Goal: Task Accomplishment & Management: Complete application form

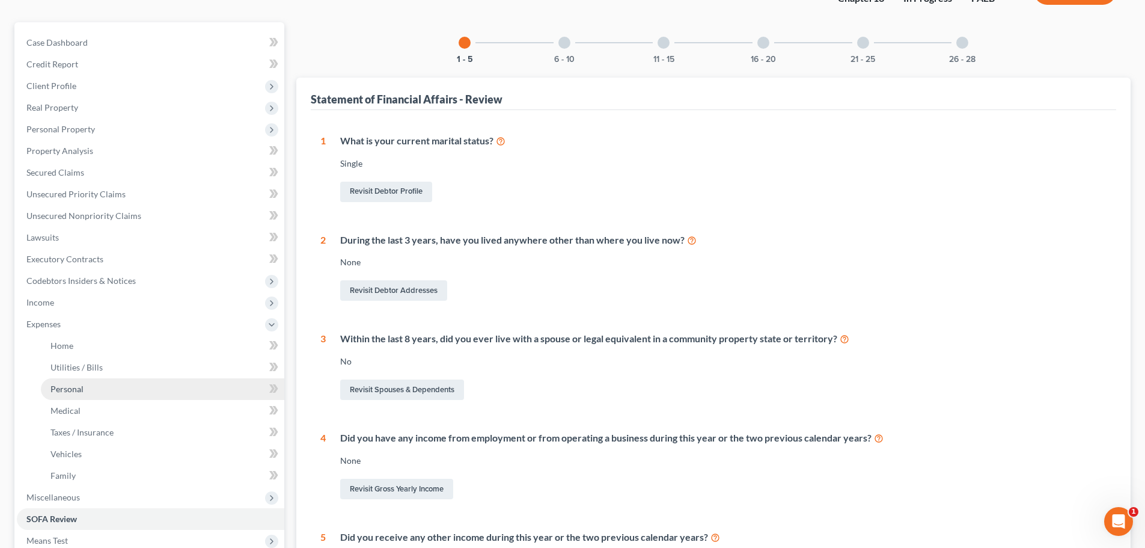
click at [81, 392] on span "Personal" at bounding box center [66, 388] width 33 height 10
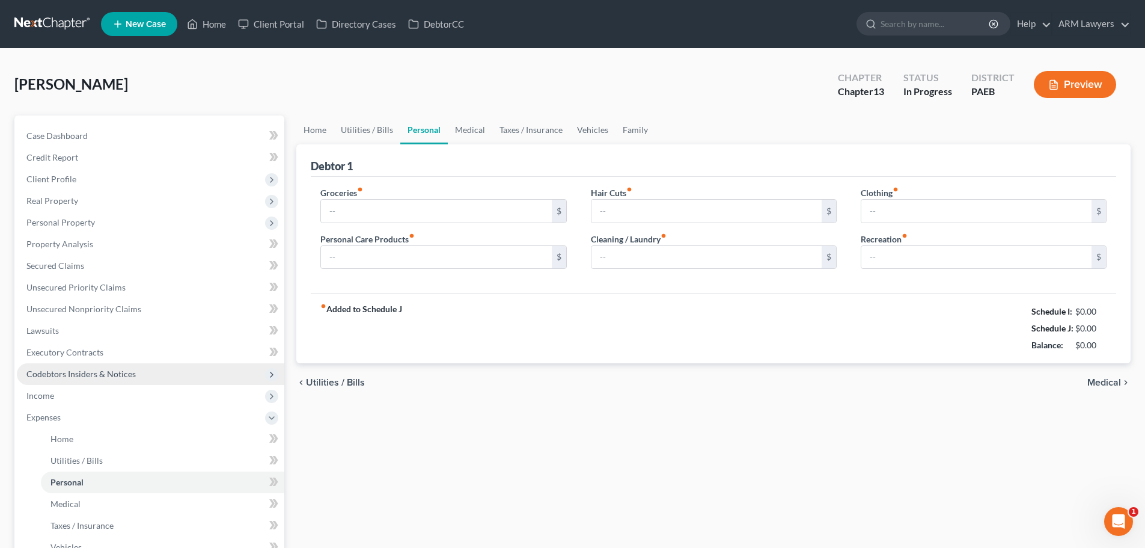
type input "500.00"
type input "0.00"
type input "40.00"
type input "50.00"
type input "200.00"
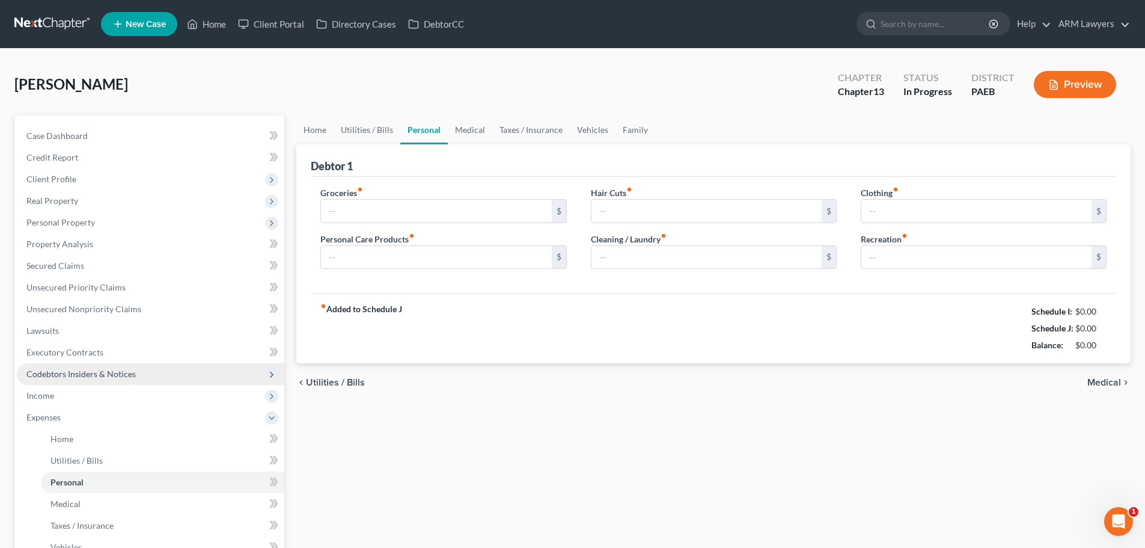
type input "20.00"
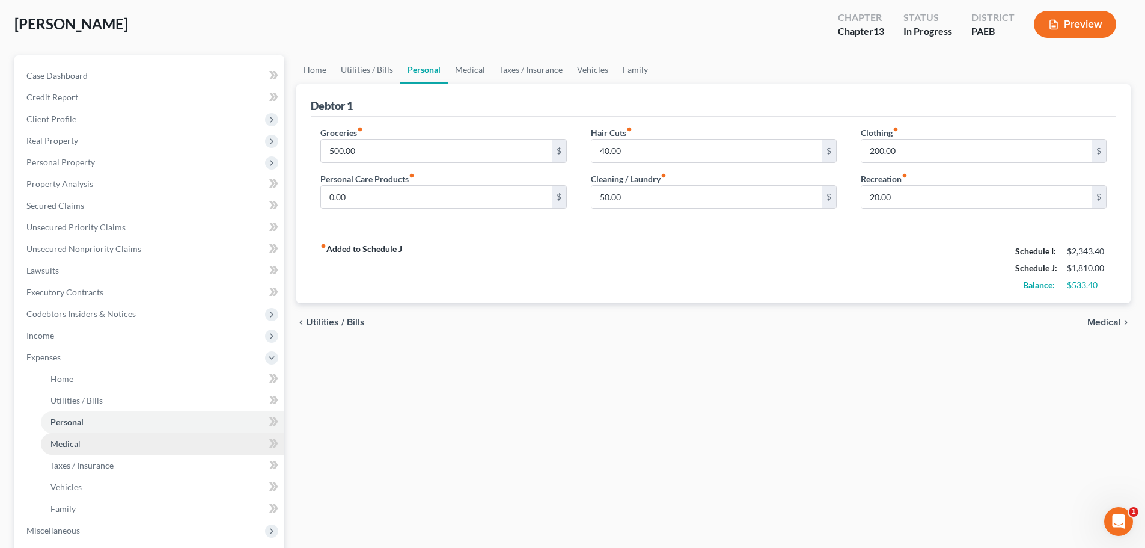
click at [92, 444] on link "Medical" at bounding box center [162, 444] width 243 height 22
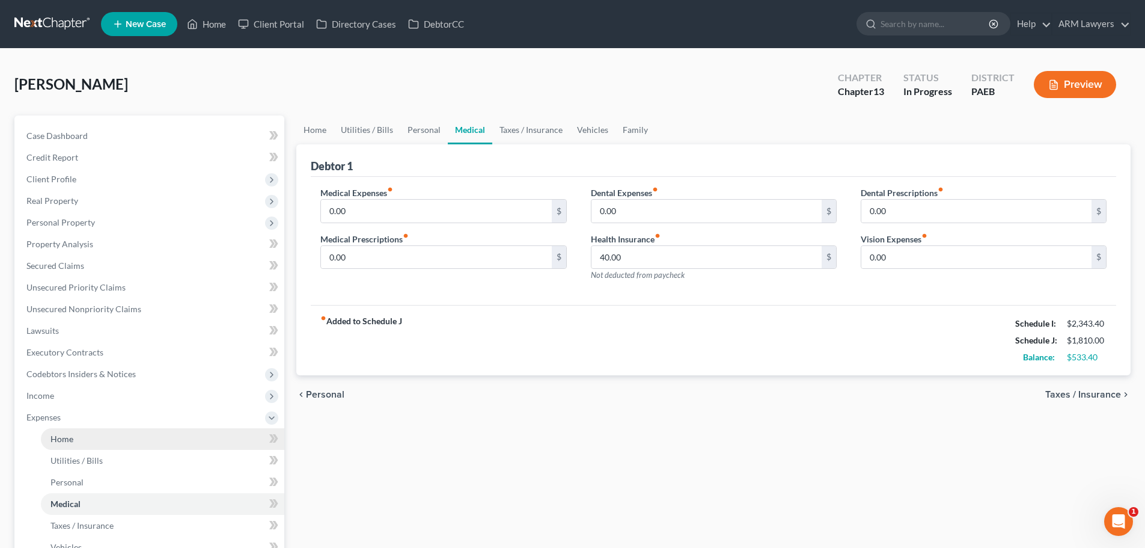
scroll to position [60, 0]
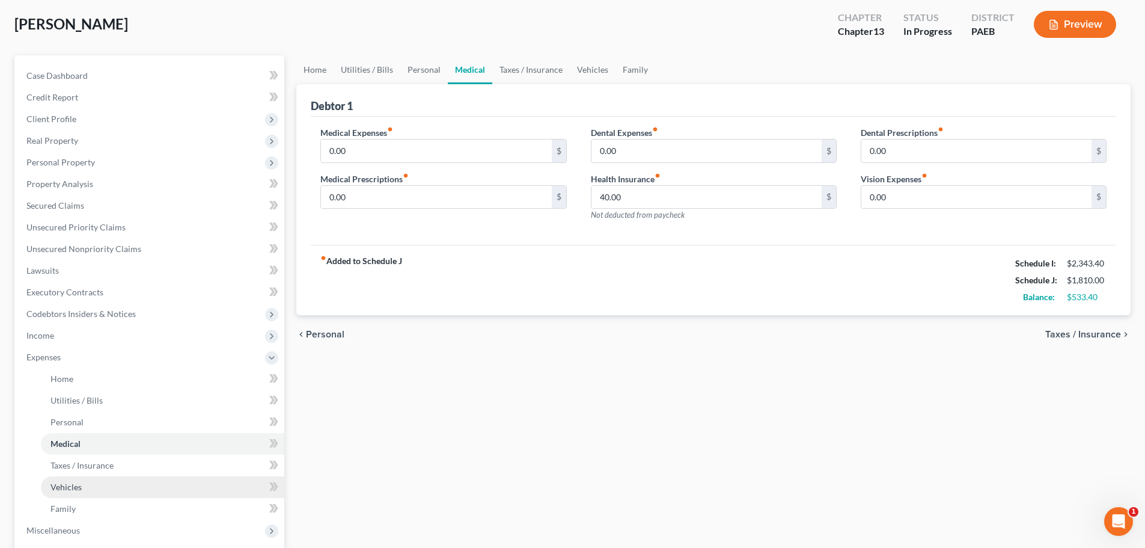
click at [81, 485] on span "Vehicles" at bounding box center [65, 486] width 31 height 10
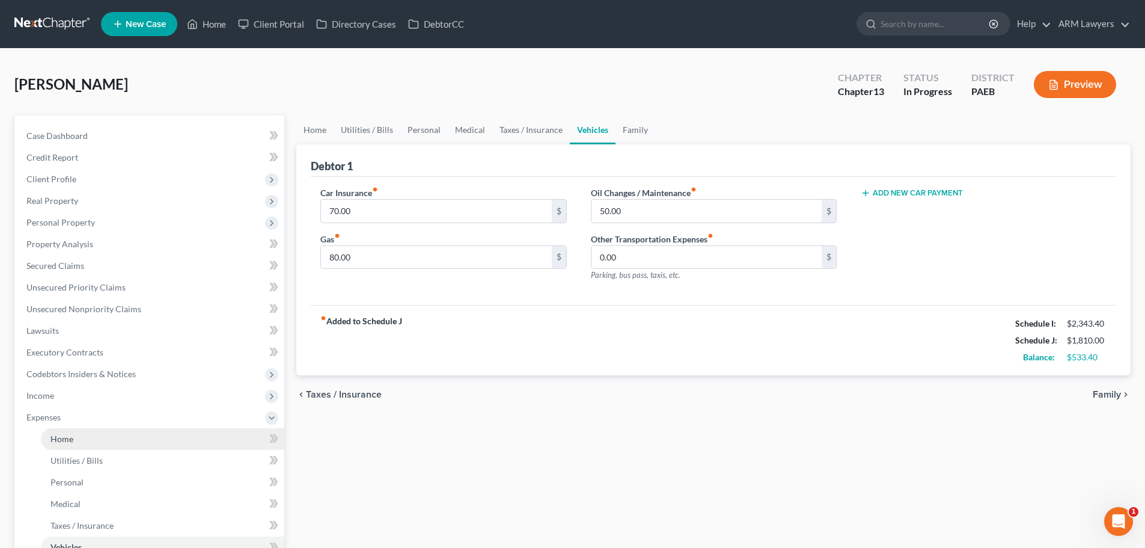
click at [70, 437] on span "Home" at bounding box center [61, 438] width 23 height 10
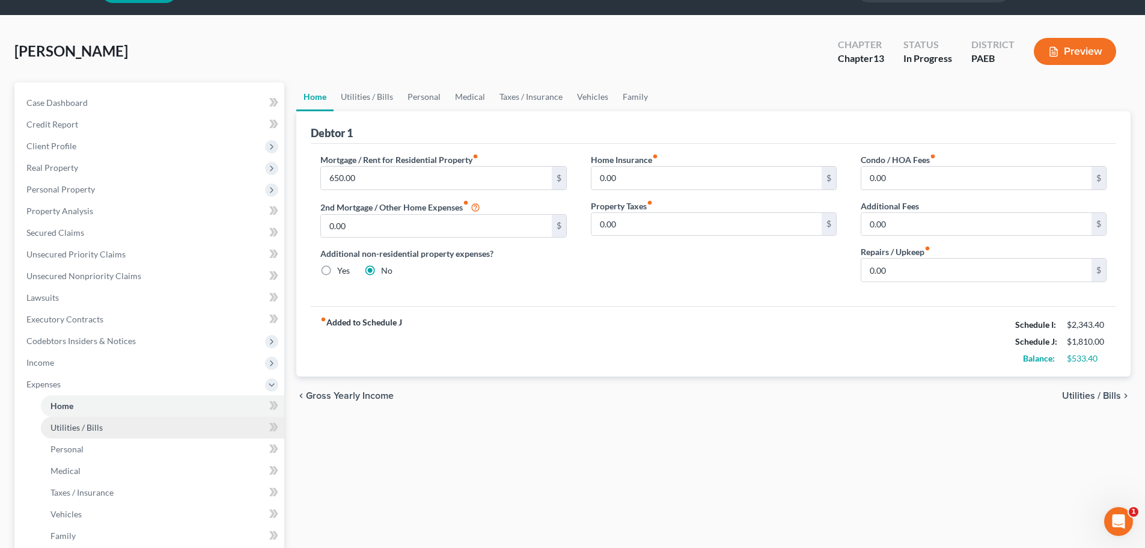
scroll to position [60, 0]
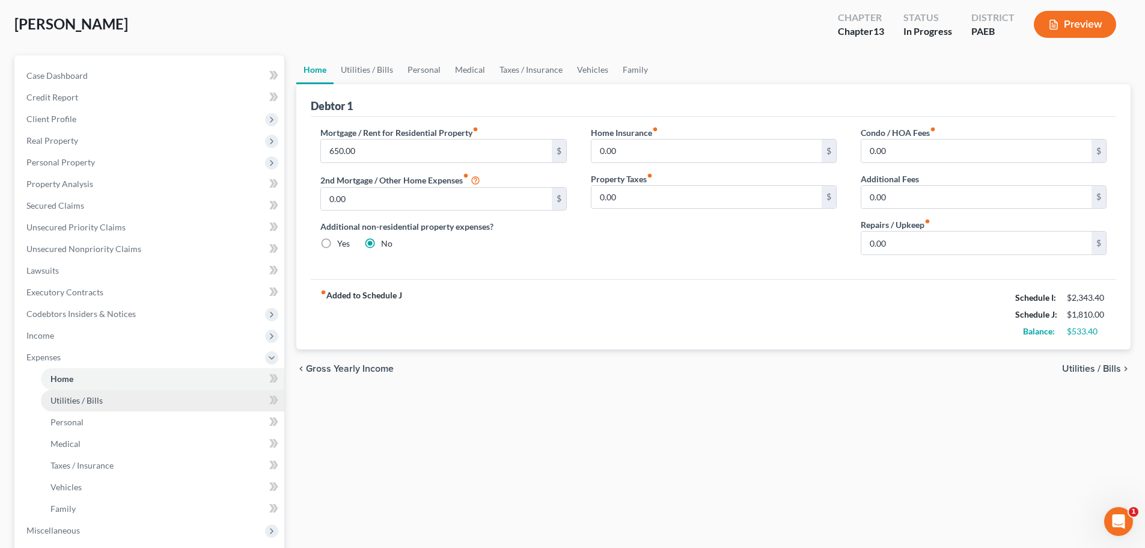
click at [84, 397] on span "Utilities / Bills" at bounding box center [76, 400] width 52 height 10
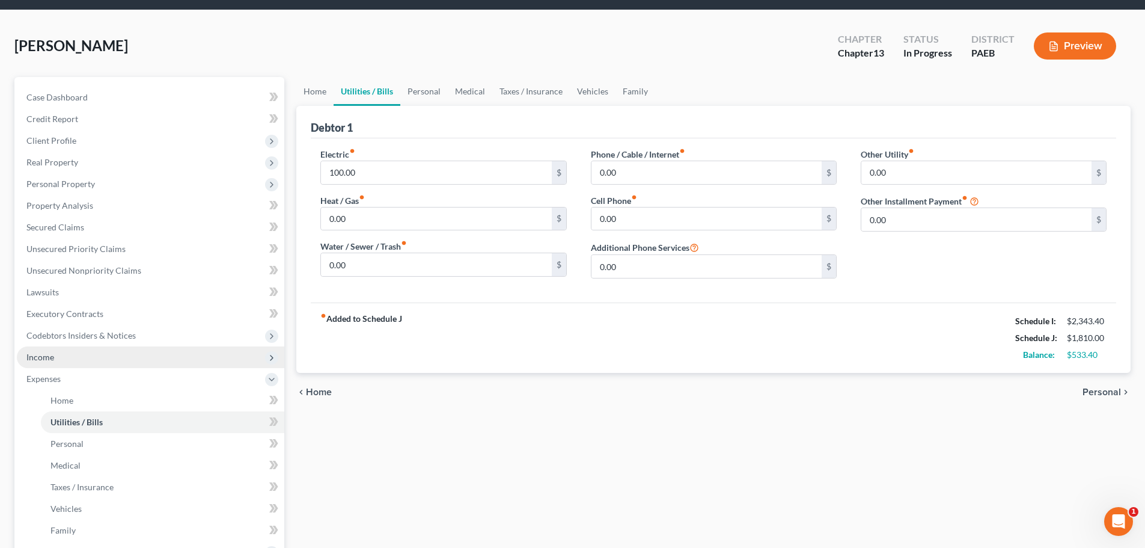
scroll to position [60, 0]
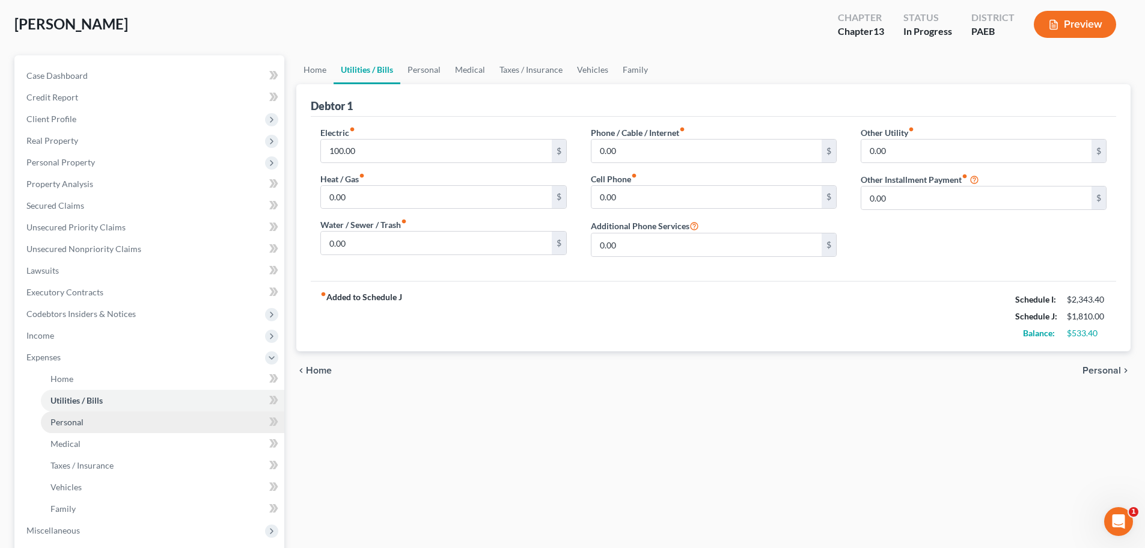
click at [99, 426] on link "Personal" at bounding box center [162, 422] width 243 height 22
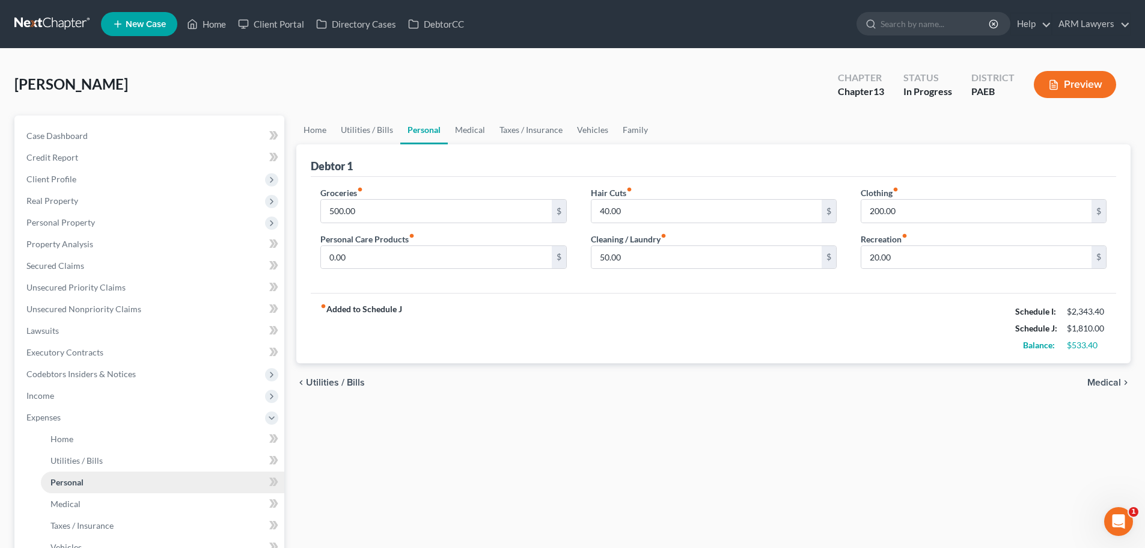
scroll to position [60, 0]
